Goal: Manage account settings

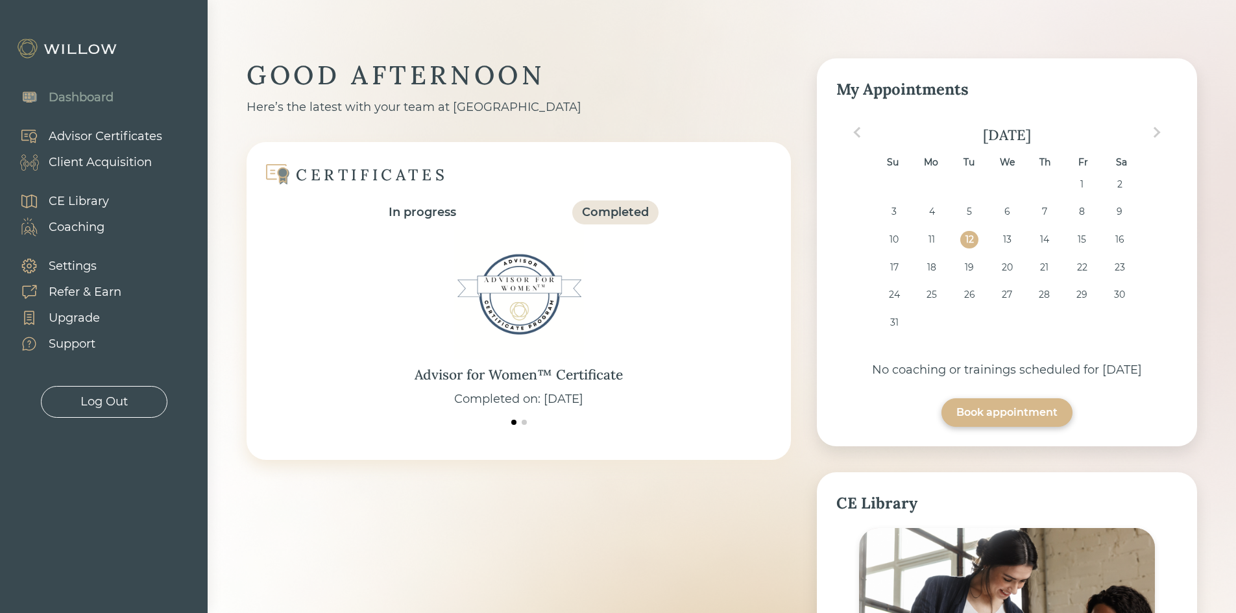
click at [121, 134] on div "Advisor Certificates" at bounding box center [106, 137] width 114 height 18
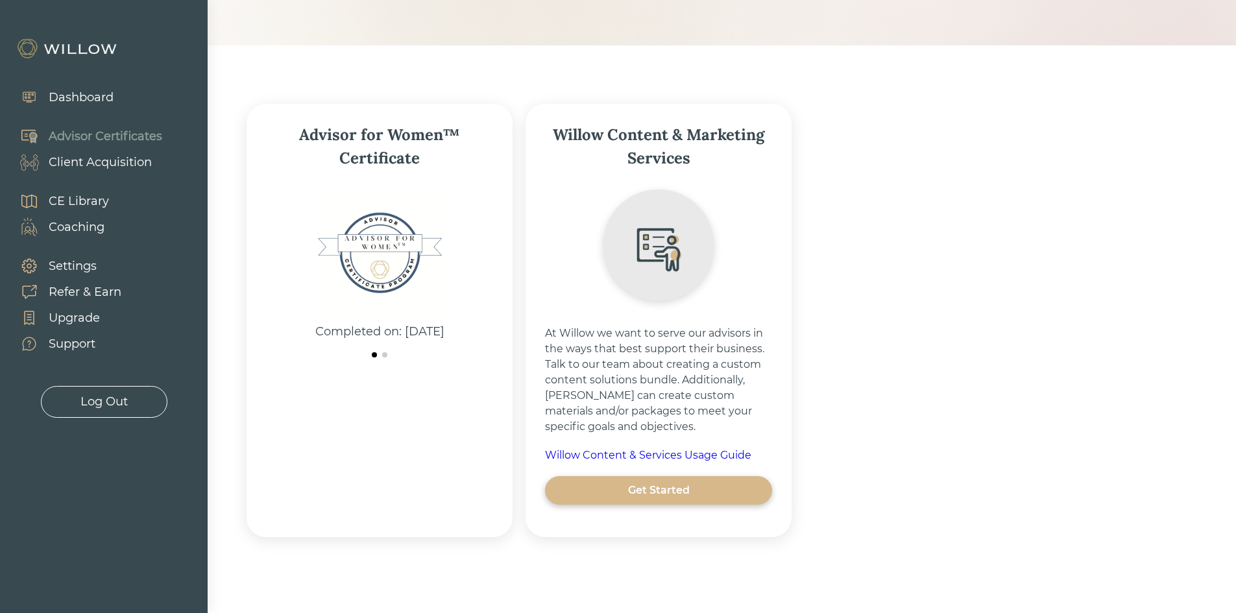
scroll to position [138, 0]
click at [384, 356] on div at bounding box center [380, 353] width 214 height 12
click at [376, 355] on span at bounding box center [374, 352] width 5 height 5
click at [388, 245] on img at bounding box center [380, 251] width 130 height 130
click at [79, 263] on div "Settings" at bounding box center [73, 267] width 48 height 18
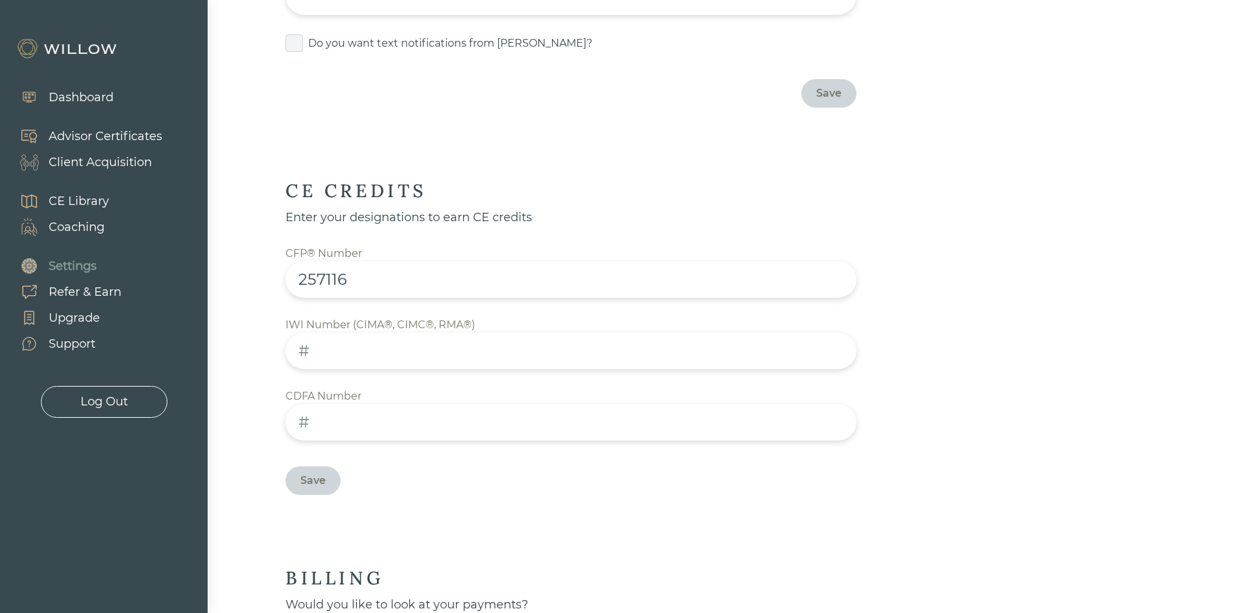
scroll to position [672, 0]
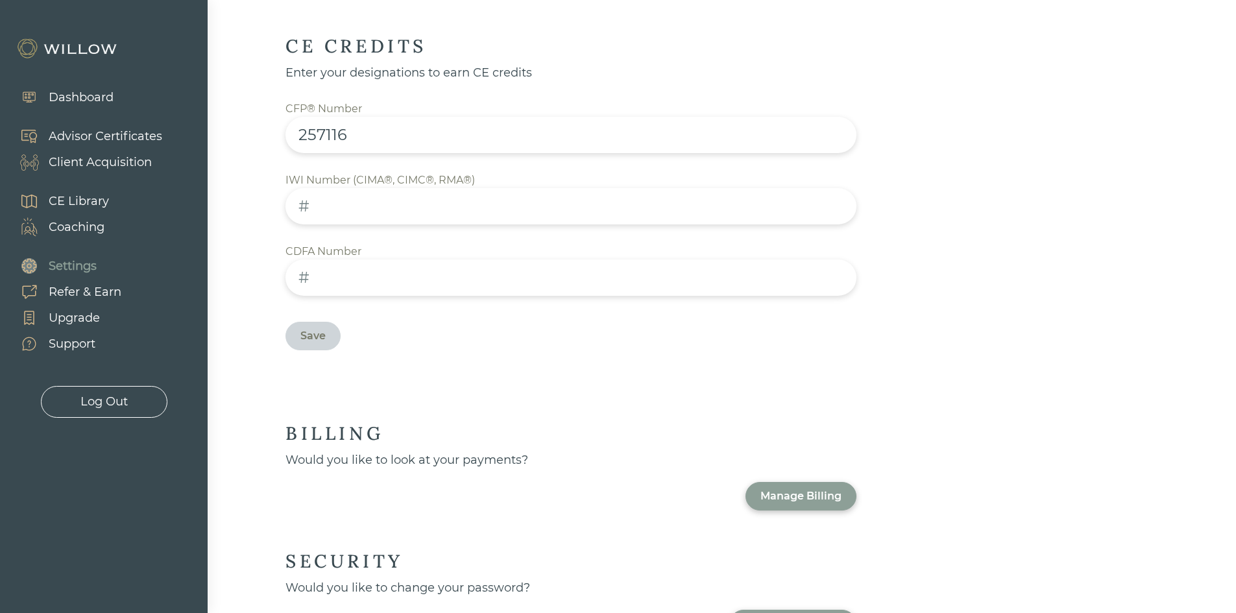
click at [803, 489] on div "Manage Billing" at bounding box center [801, 497] width 81 height 16
click at [118, 134] on div "Advisor Certificates" at bounding box center [106, 137] width 114 height 18
